Goal: Find specific page/section: Find specific page/section

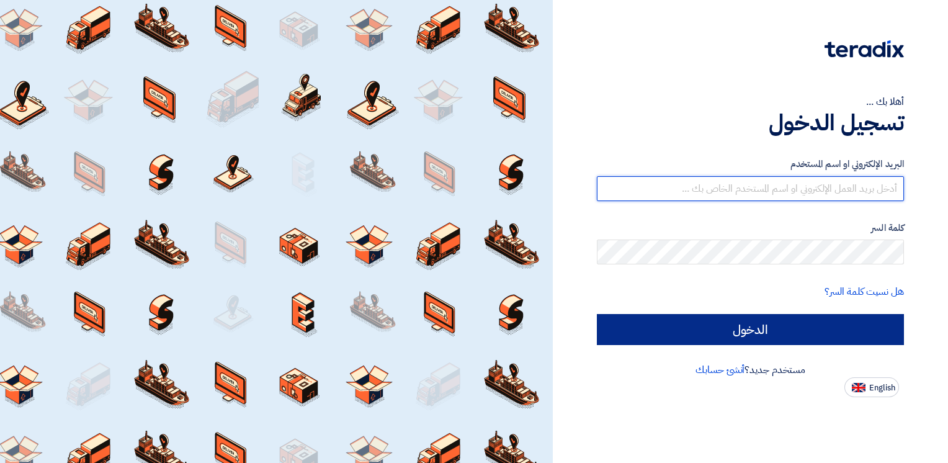
type input "[EMAIL_ADDRESS][DOMAIN_NAME]"
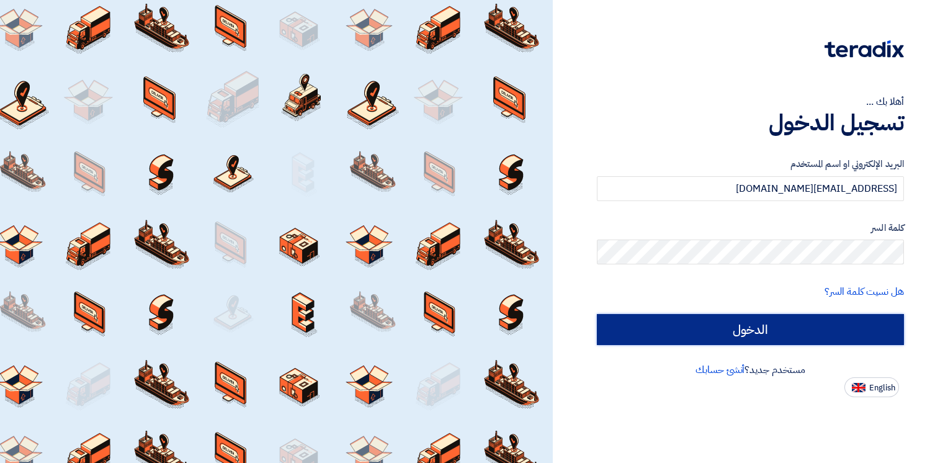
click at [753, 334] on input "الدخول" at bounding box center [750, 329] width 307 height 31
type input "Sign in"
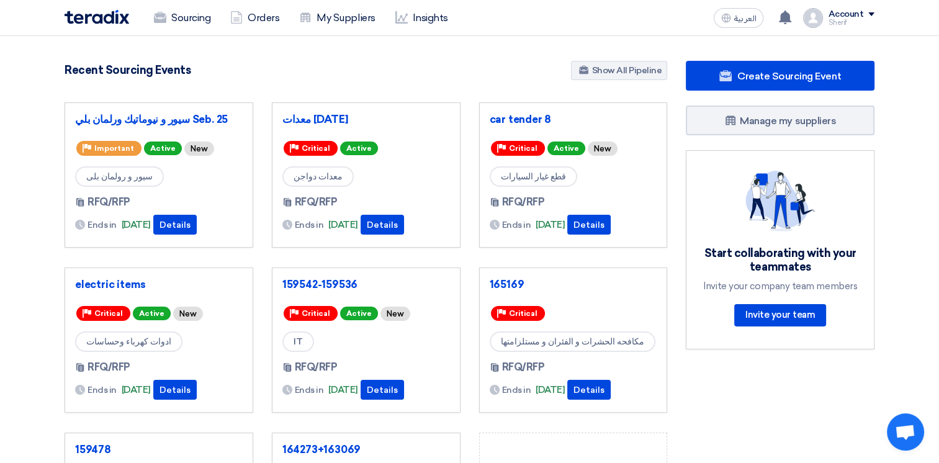
click at [546, 101] on div "9155 RFx remaining 8 Auctions remaining Create Sourcing Event" at bounding box center [365, 339] width 621 height 557
click at [526, 125] on link "car tender 8" at bounding box center [574, 119] width 168 height 12
